Goal: Task Accomplishment & Management: Manage account settings

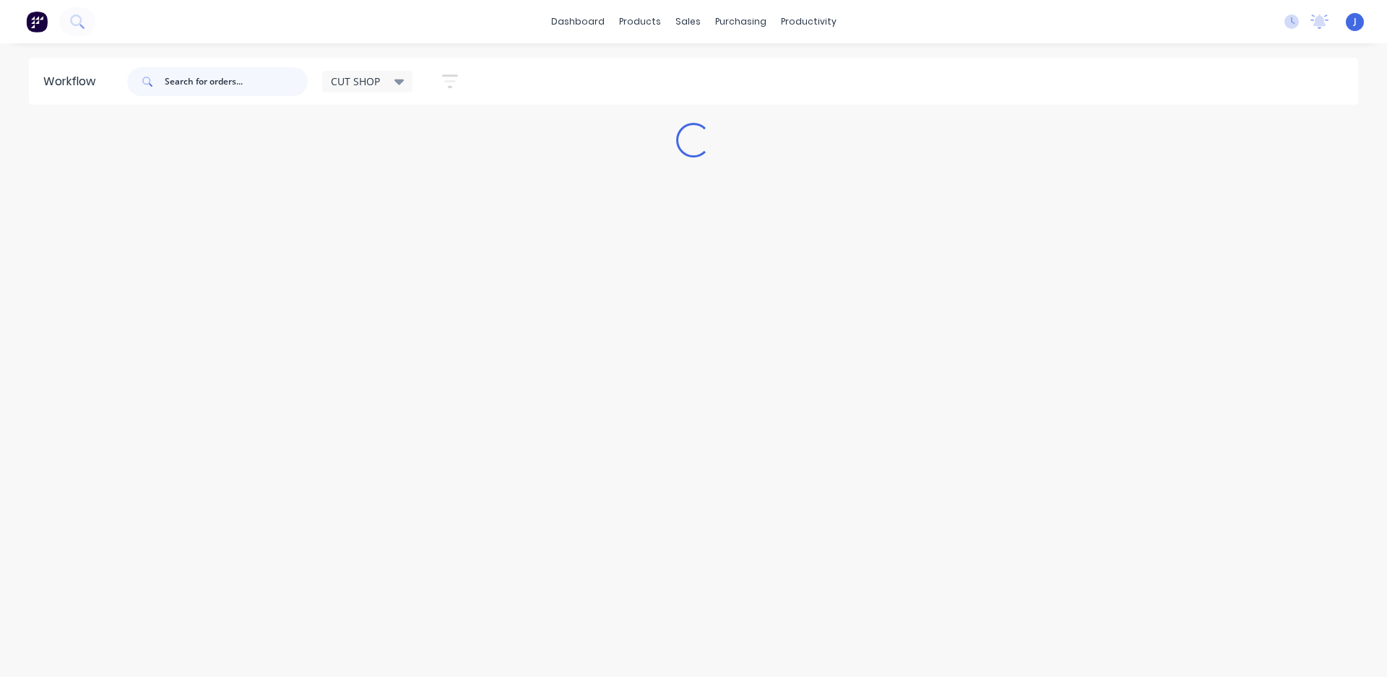
click at [264, 87] on input "text" at bounding box center [236, 81] width 143 height 29
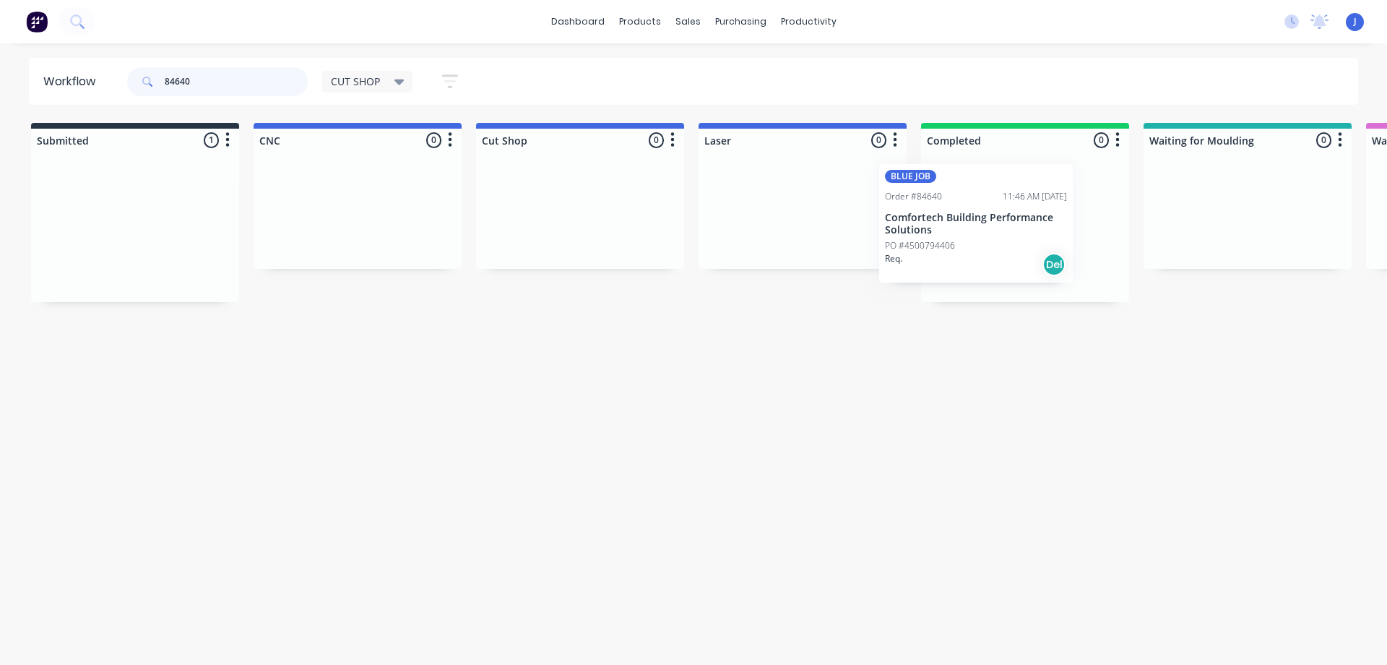
drag, startPoint x: 107, startPoint y: 241, endPoint x: 957, endPoint y: 233, distance: 849.7
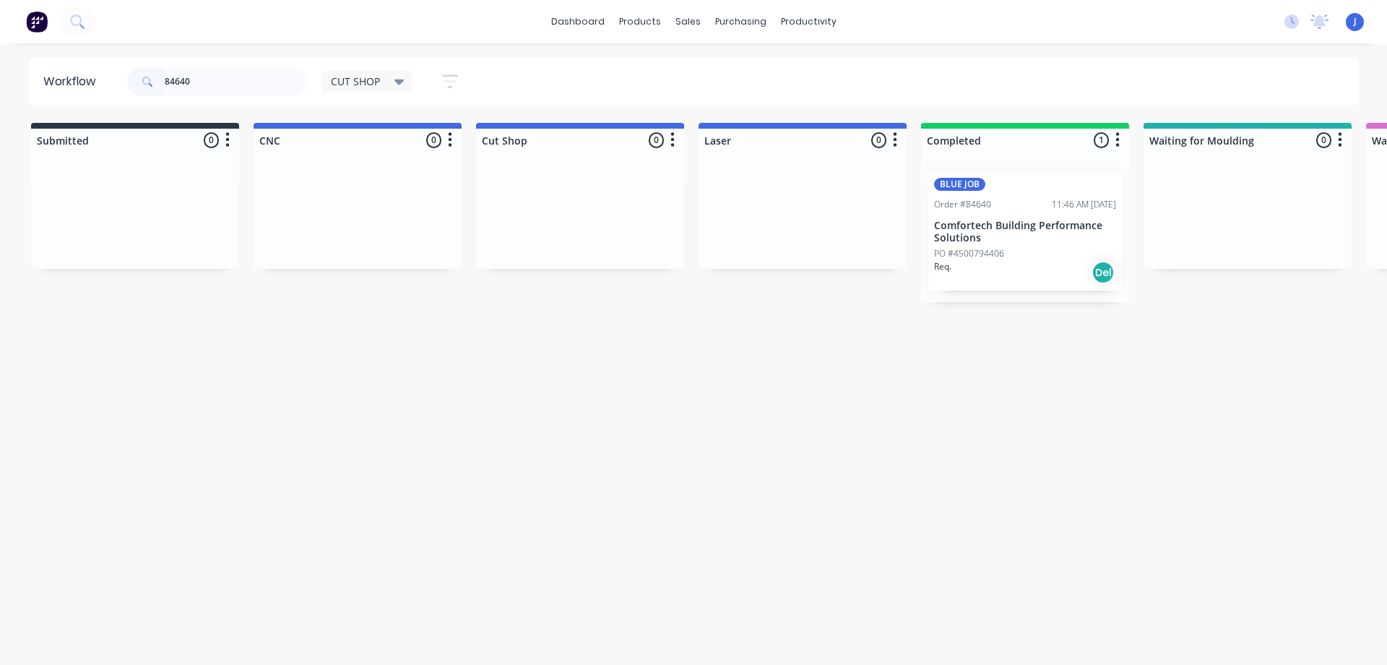
click at [988, 251] on p "PO #4500794406" at bounding box center [969, 253] width 70 height 13
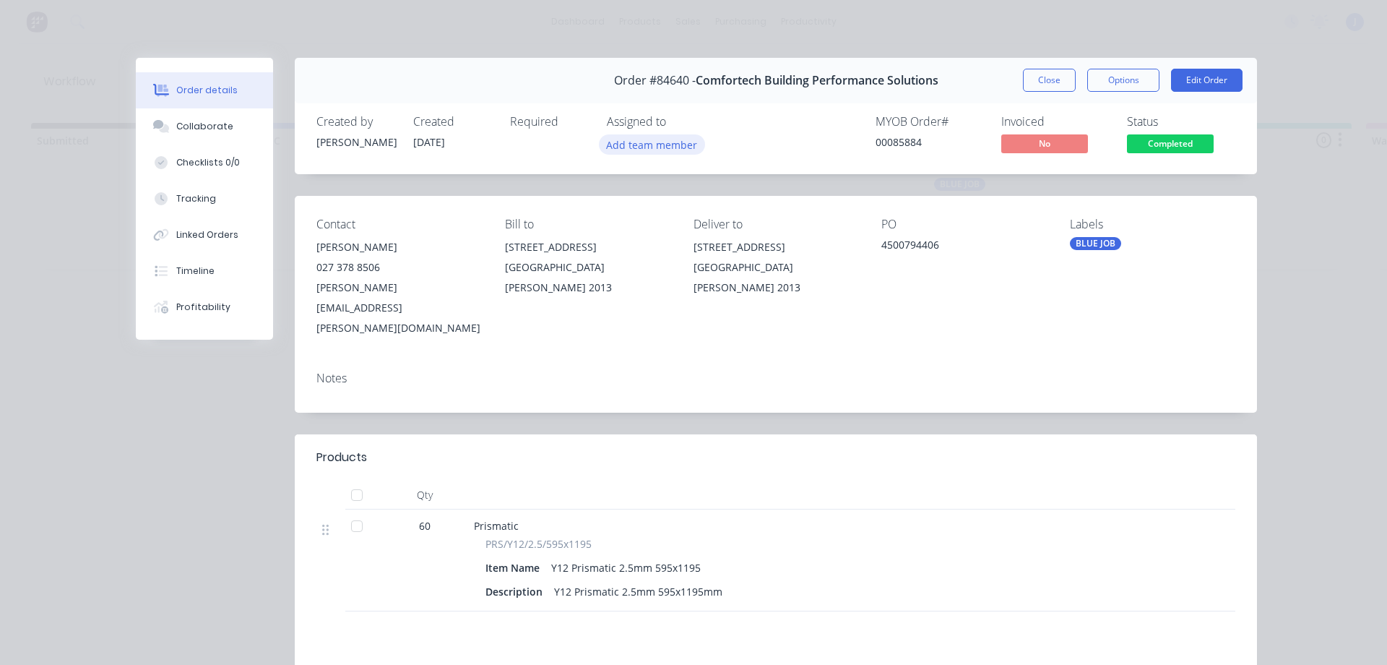
click at [660, 144] on button "Add team member" at bounding box center [652, 144] width 106 height 20
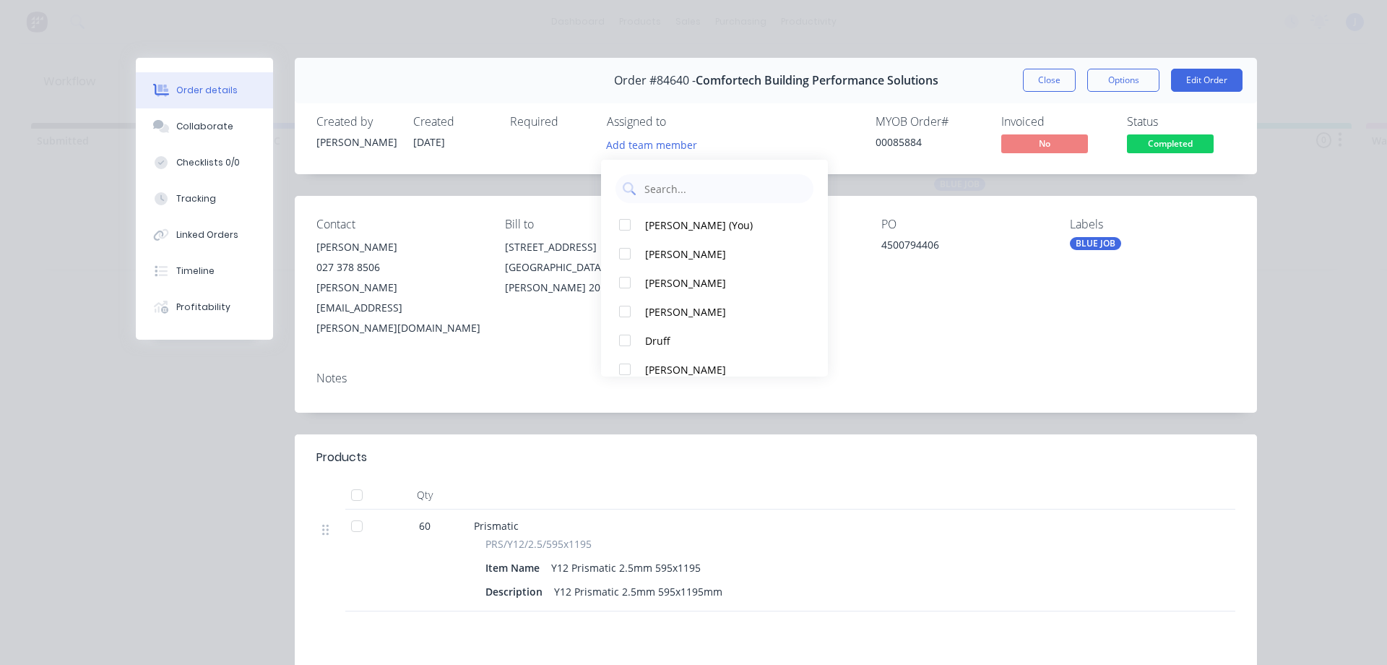
drag, startPoint x: 660, startPoint y: 222, endPoint x: 824, endPoint y: 184, distance: 168.4
click at [665, 220] on div "[PERSON_NAME] (You)" at bounding box center [721, 224] width 152 height 15
click at [1045, 87] on button "Close" at bounding box center [1049, 80] width 53 height 23
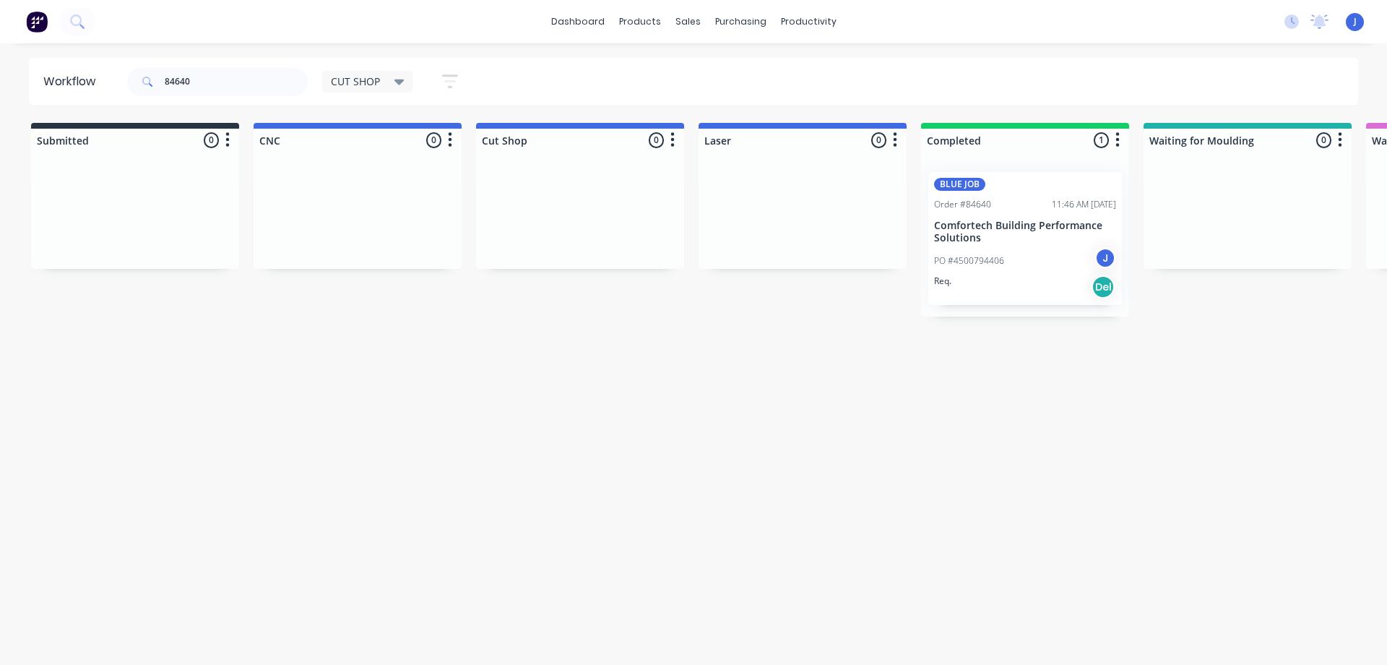
click at [724, 335] on div "Workflow 84640 CUT SHOP Save new view None edit CUT SHOP (Default) edit DISPATC…" at bounding box center [693, 347] width 1387 height 578
click at [726, 334] on div "Workflow 84640 CUT SHOP Save new view None edit CUT SHOP (Default) edit DISPATC…" at bounding box center [693, 347] width 1387 height 578
drag, startPoint x: 225, startPoint y: 81, endPoint x: 68, endPoint y: 79, distance: 156.8
click at [56, 81] on header "Workflow 84640 CUT SHOP Save new view None edit CUT SHOP (Default) edit DISPATC…" at bounding box center [694, 81] width 1330 height 47
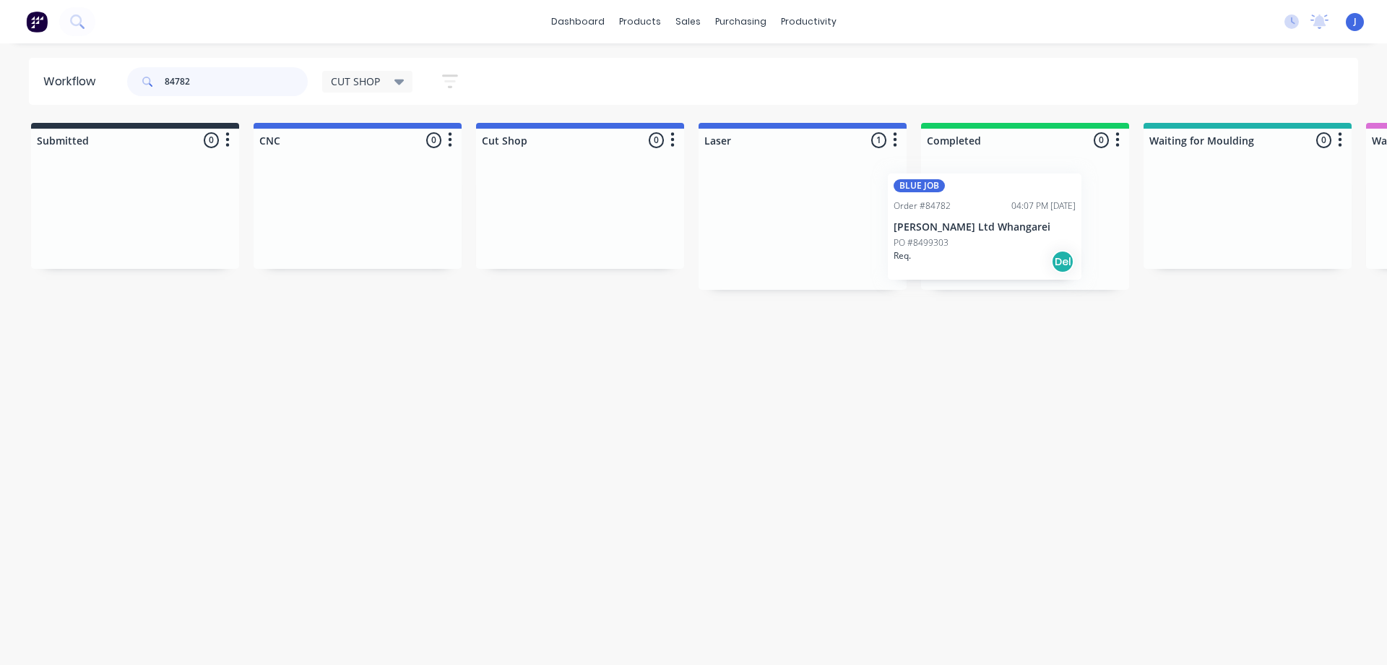
drag, startPoint x: 743, startPoint y: 264, endPoint x: 944, endPoint y: 264, distance: 200.1
click at [986, 243] on p "PO #8499303" at bounding box center [961, 241] width 55 height 13
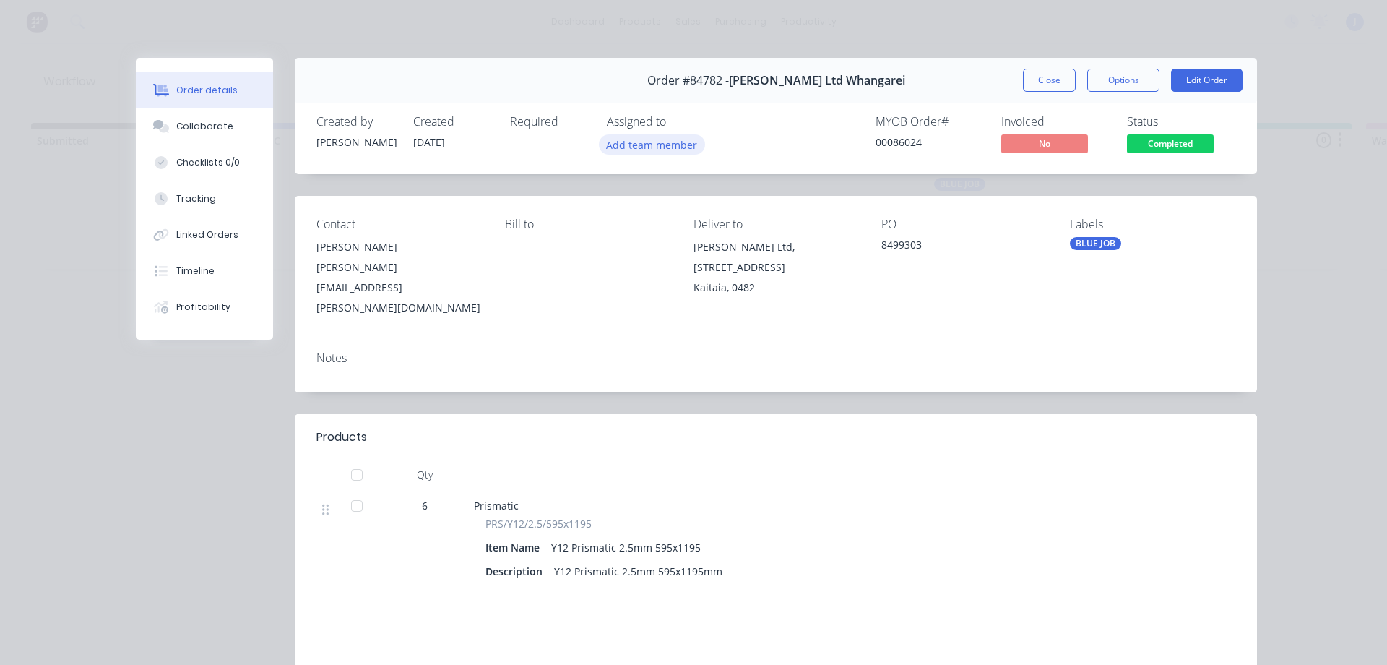
click at [629, 154] on button "Add team member" at bounding box center [652, 144] width 106 height 20
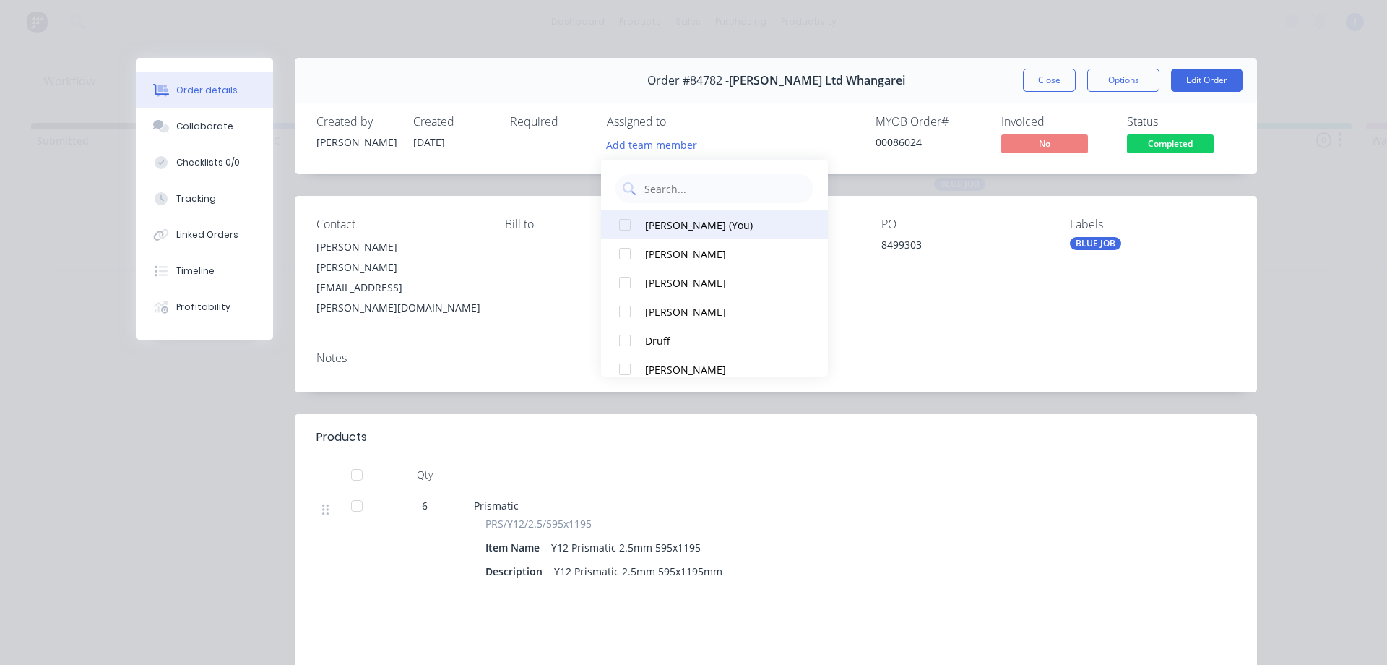
click at [663, 219] on div "[PERSON_NAME] (You)" at bounding box center [721, 224] width 152 height 15
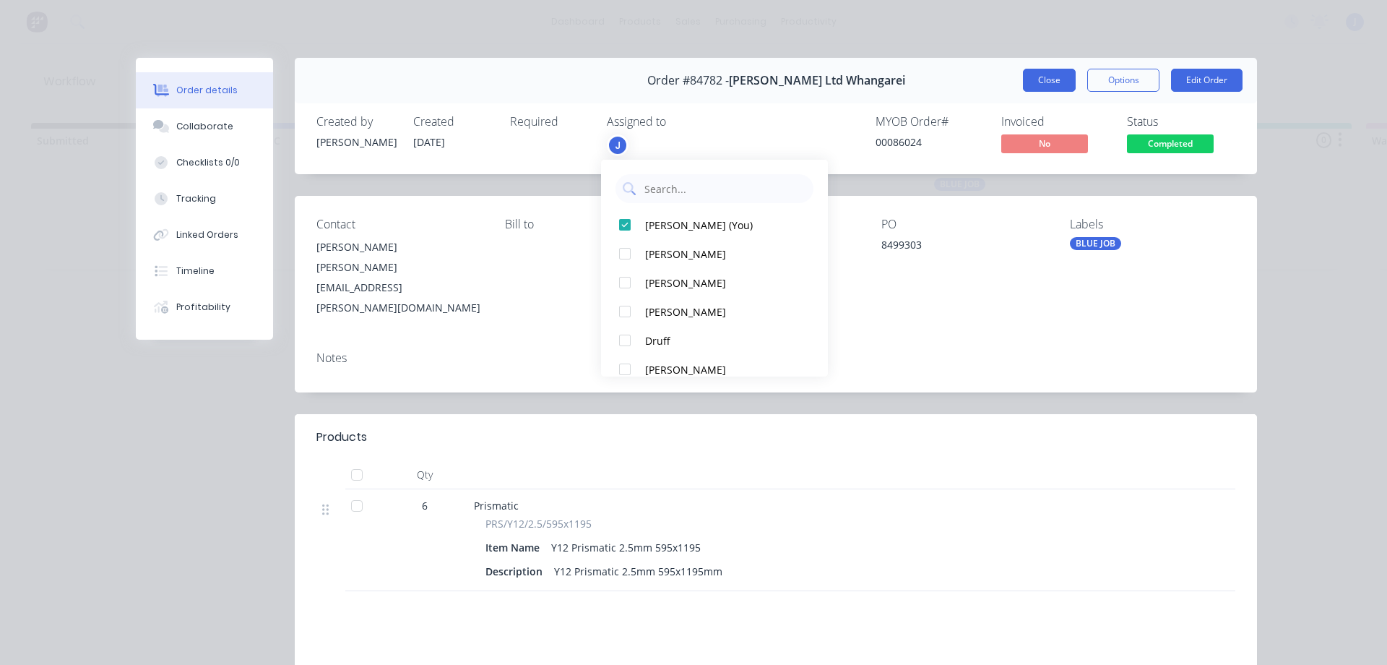
click at [1030, 90] on button "Close" at bounding box center [1049, 80] width 53 height 23
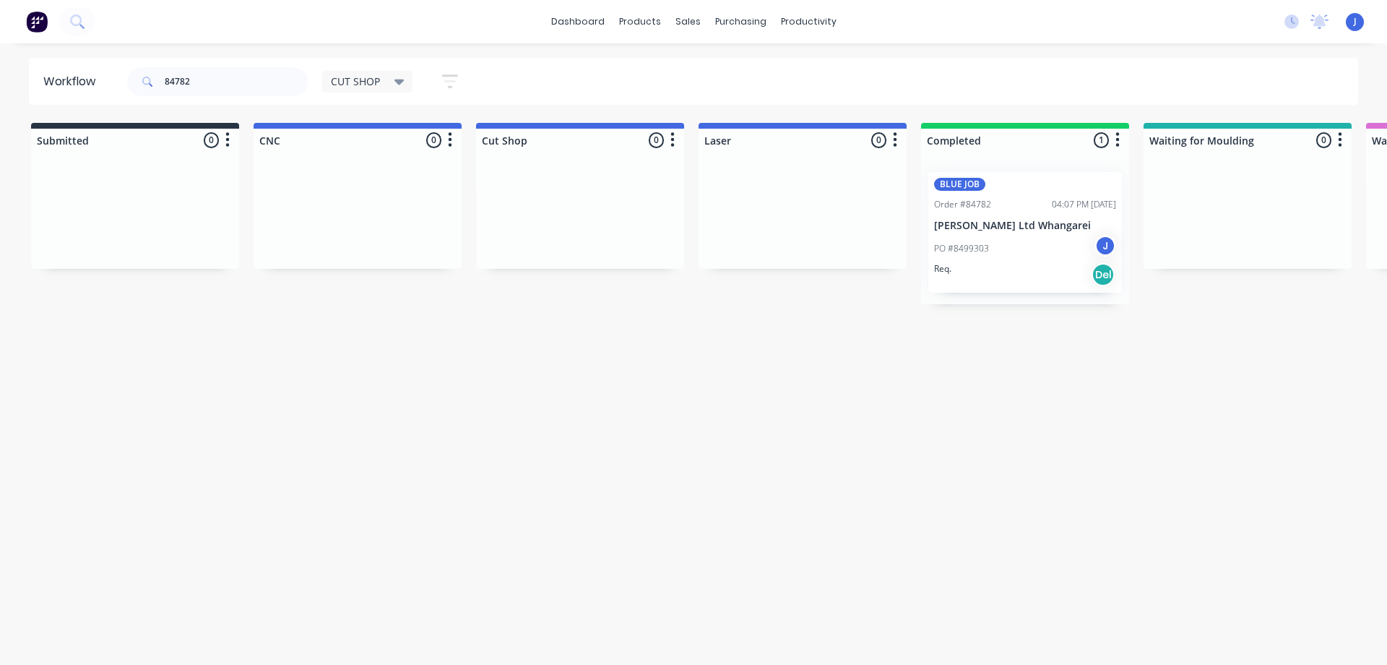
click at [868, 244] on div at bounding box center [803, 214] width 208 height 108
drag, startPoint x: 245, startPoint y: 84, endPoint x: 117, endPoint y: 84, distance: 127.9
click at [117, 84] on header "Workflow 84782 CUT SHOP Save new view None edit CUT SHOP (Default) edit DISPATC…" at bounding box center [694, 81] width 1330 height 47
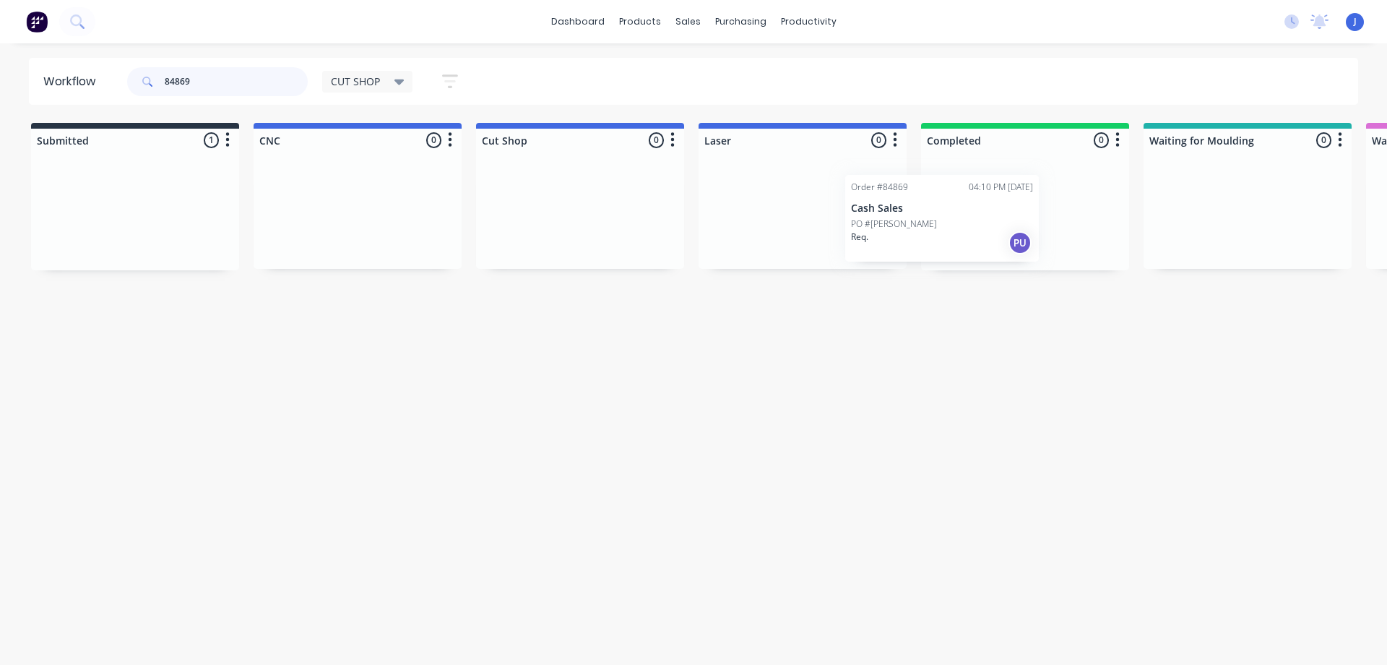
drag, startPoint x: 144, startPoint y: 229, endPoint x: 975, endPoint y: 230, distance: 830.9
click at [989, 226] on p "PO #[PERSON_NAME]" at bounding box center [977, 221] width 86 height 13
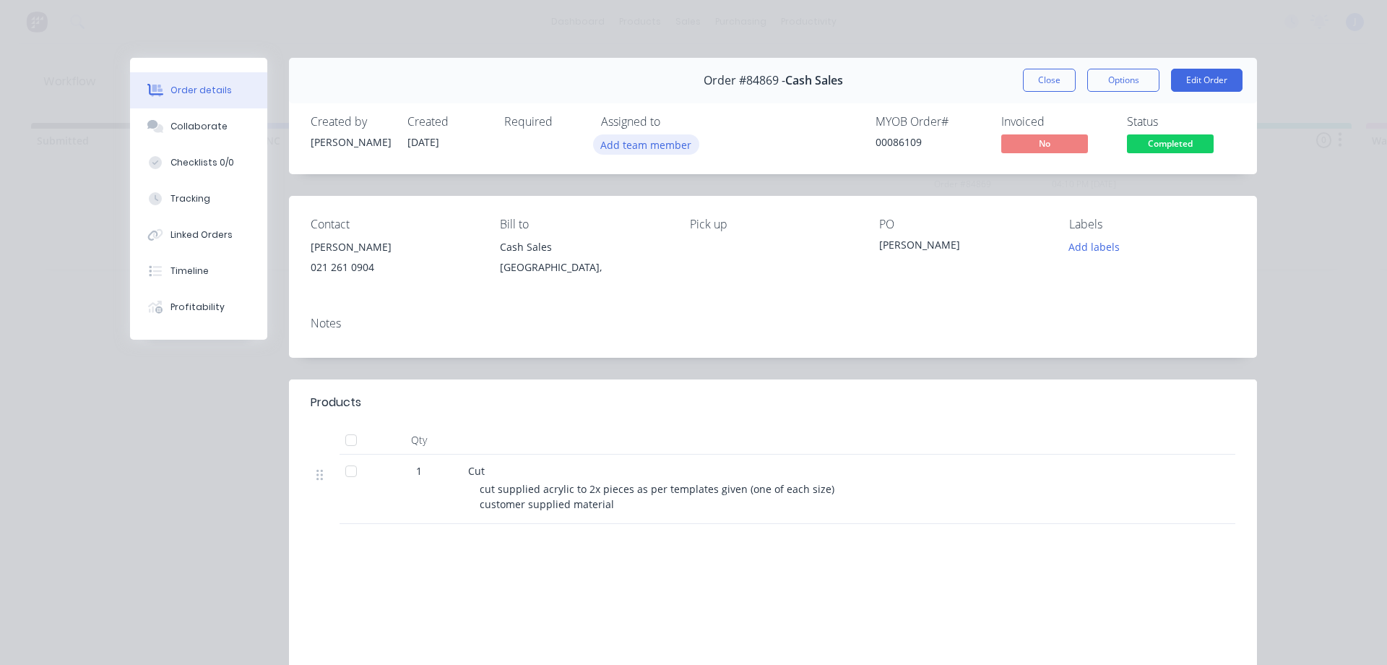
click at [625, 150] on button "Add team member" at bounding box center [646, 144] width 106 height 20
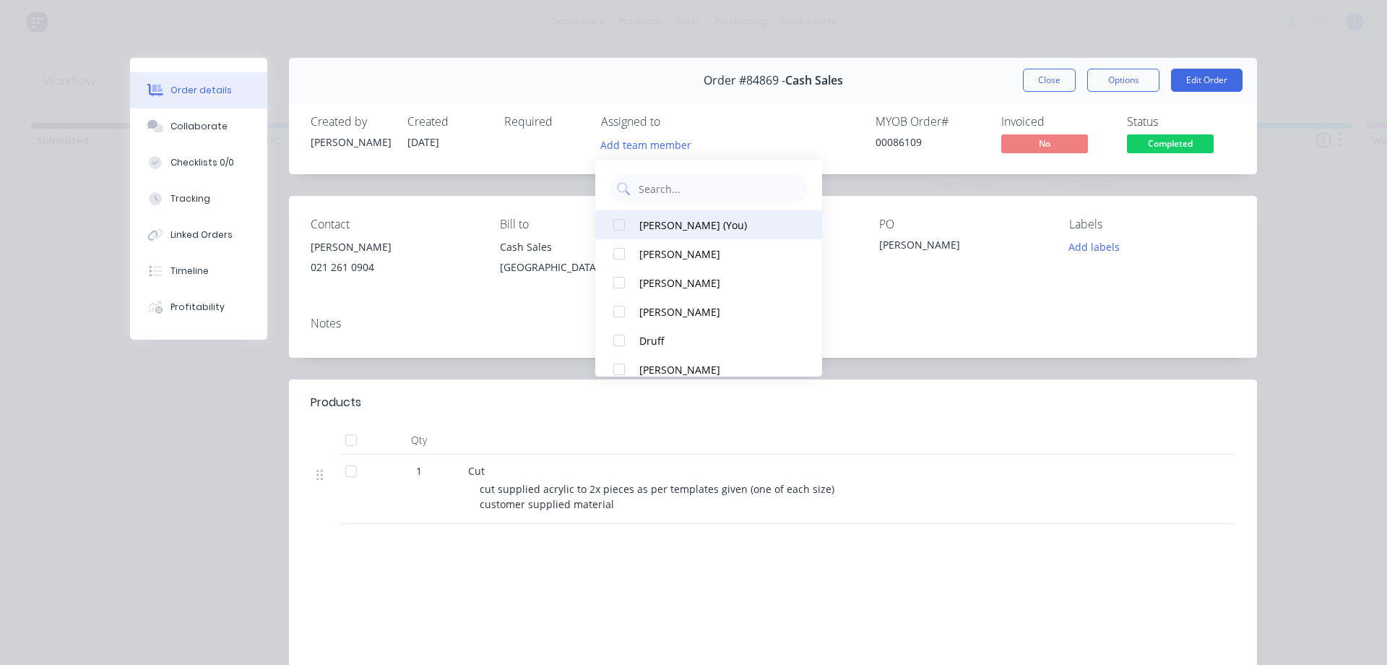
click at [666, 217] on div "[PERSON_NAME] (You)" at bounding box center [715, 224] width 152 height 15
click at [1027, 86] on button "Close" at bounding box center [1049, 80] width 53 height 23
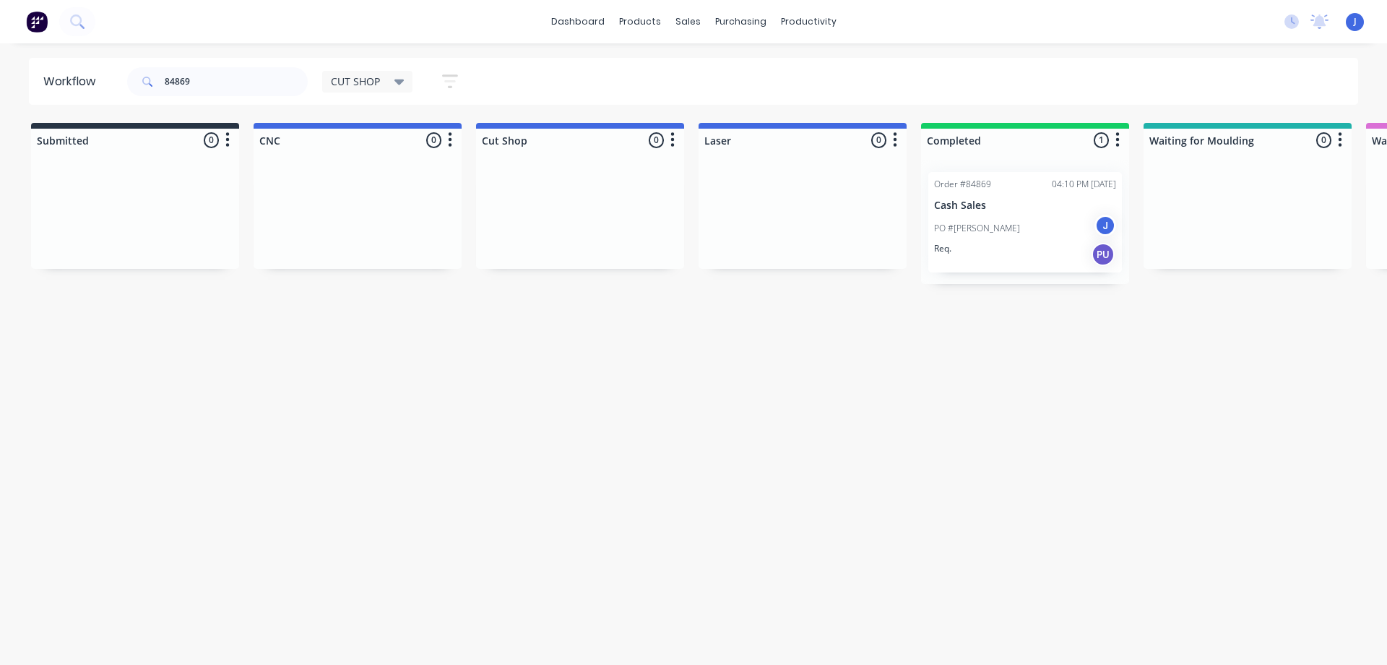
click at [717, 316] on div "Workflow 84869 CUT SHOP Save new view None edit CUT SHOP (Default) edit DISPATC…" at bounding box center [693, 347] width 1387 height 578
drag, startPoint x: 223, startPoint y: 81, endPoint x: 173, endPoint y: 89, distance: 49.8
click at [173, 89] on input "84869" at bounding box center [236, 81] width 143 height 29
type input "84784"
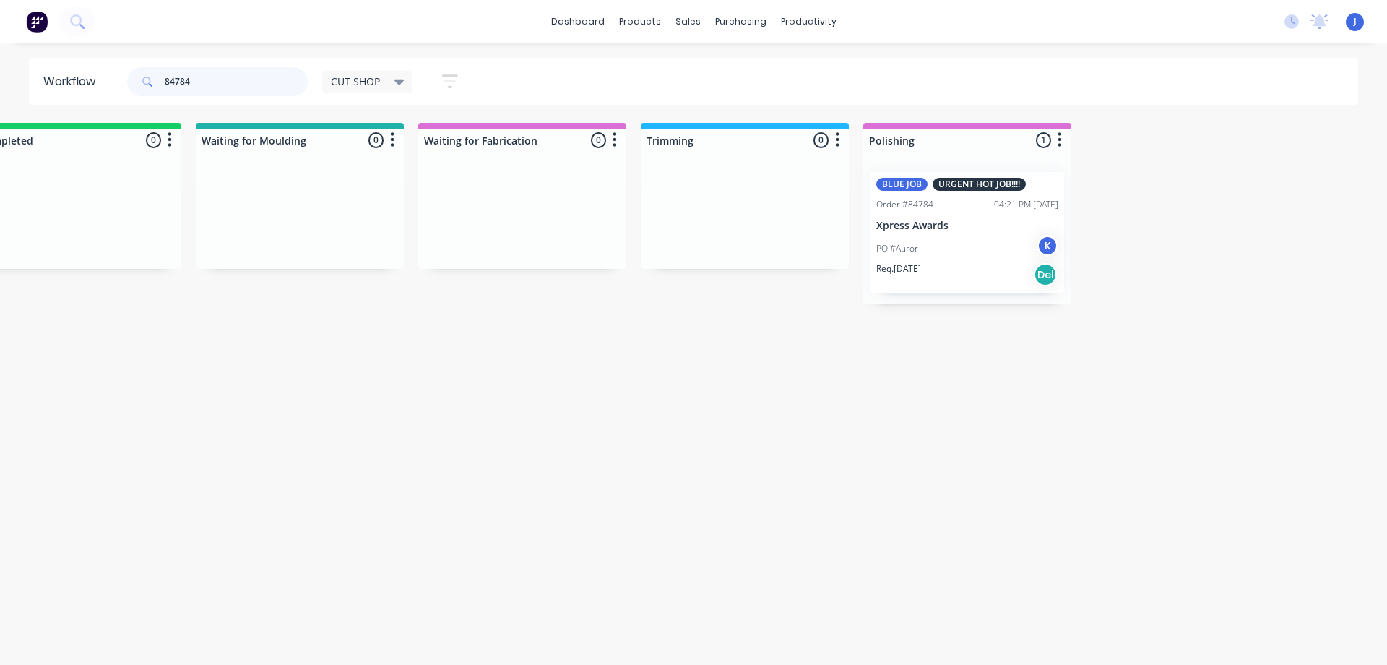
scroll to position [0, 898]
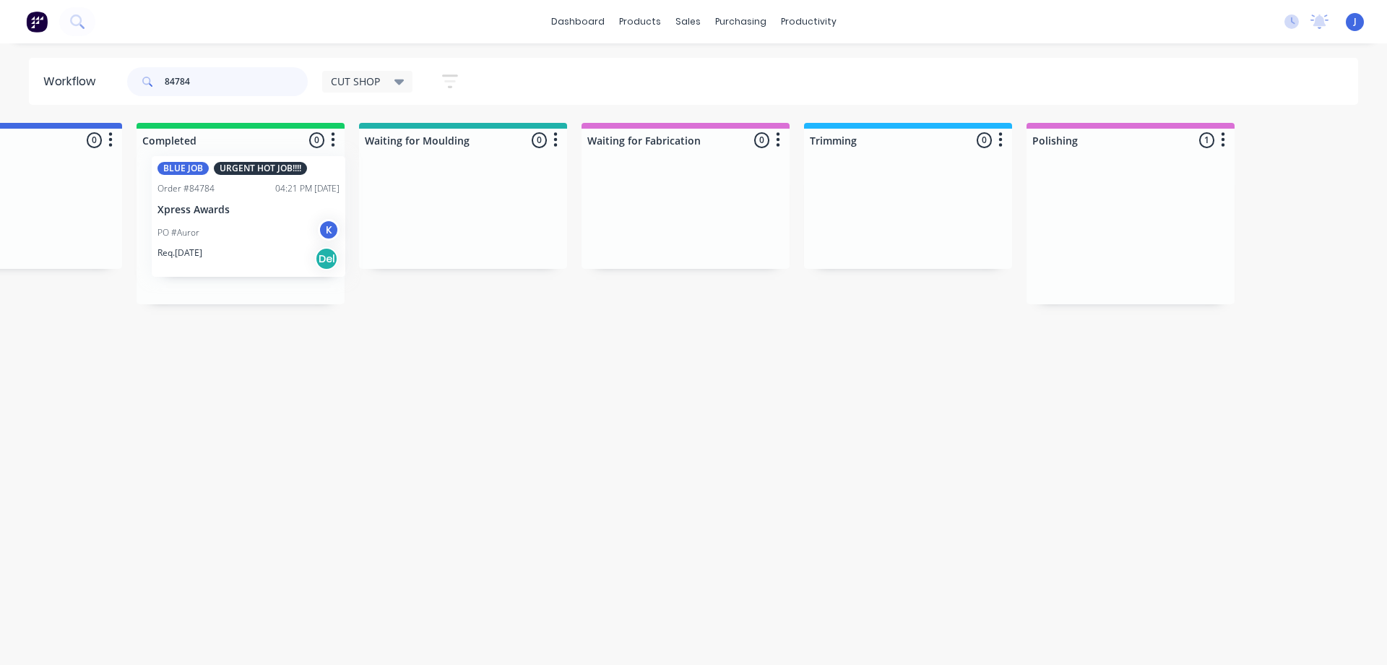
drag, startPoint x: 986, startPoint y: 245, endPoint x: 217, endPoint y: 231, distance: 769.6
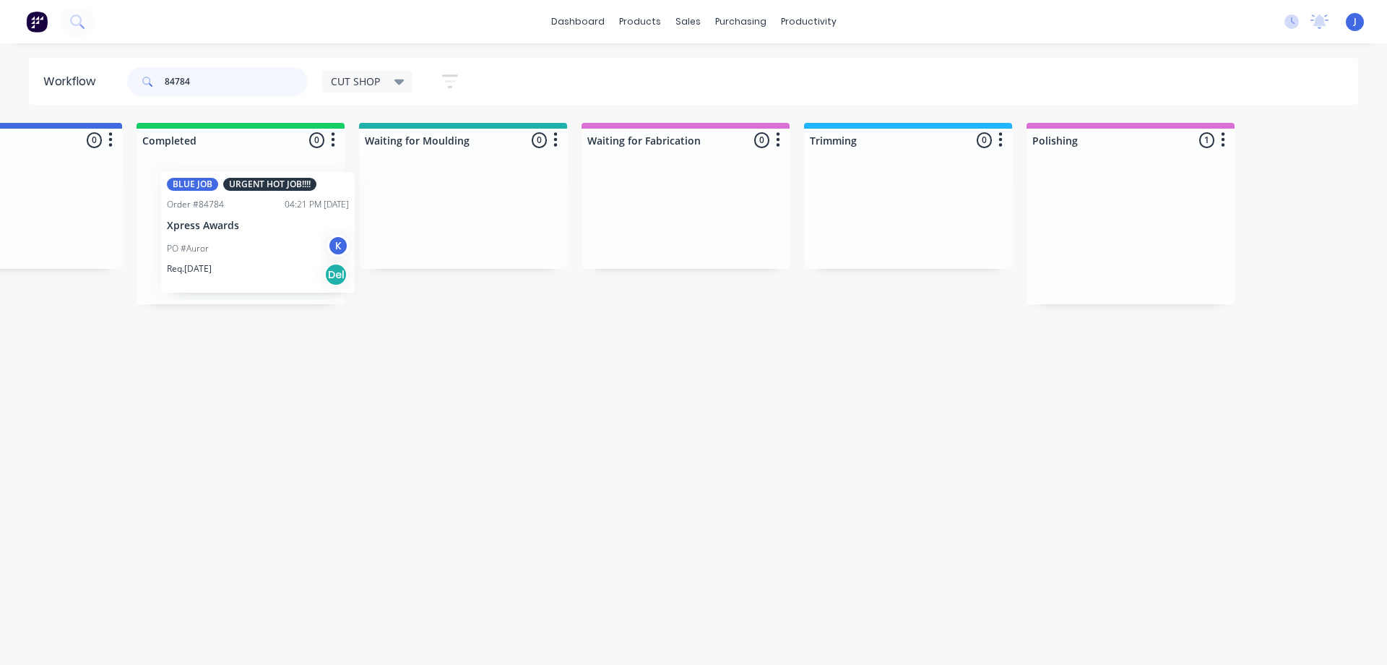
scroll to position [0, 767]
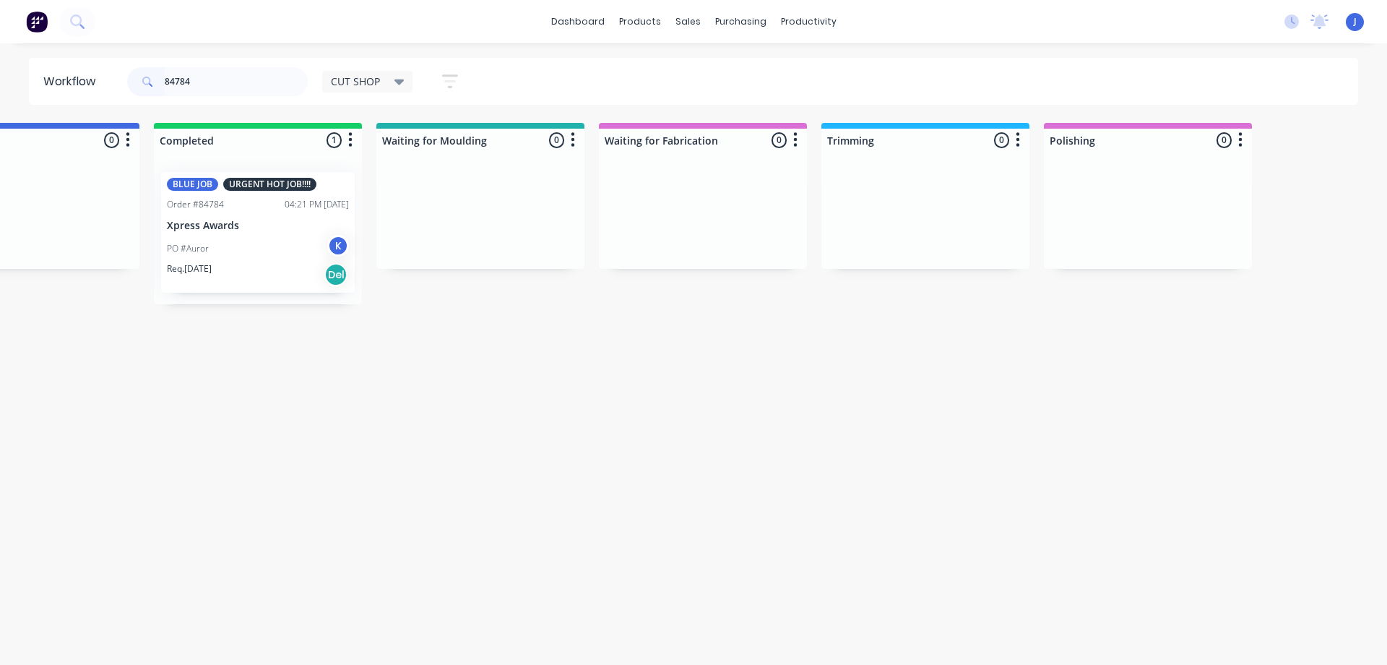
click at [242, 235] on div "PO #Auror K" at bounding box center [258, 248] width 182 height 27
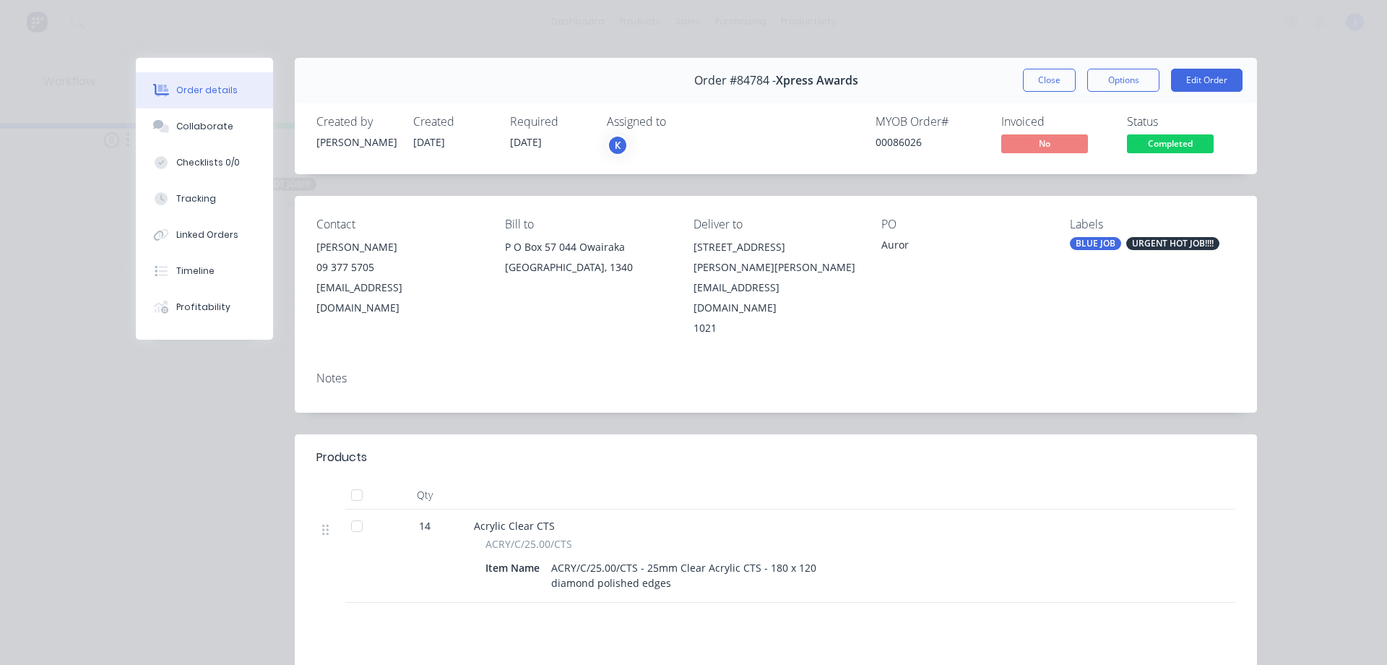
click at [626, 148] on div "K" at bounding box center [679, 145] width 144 height 22
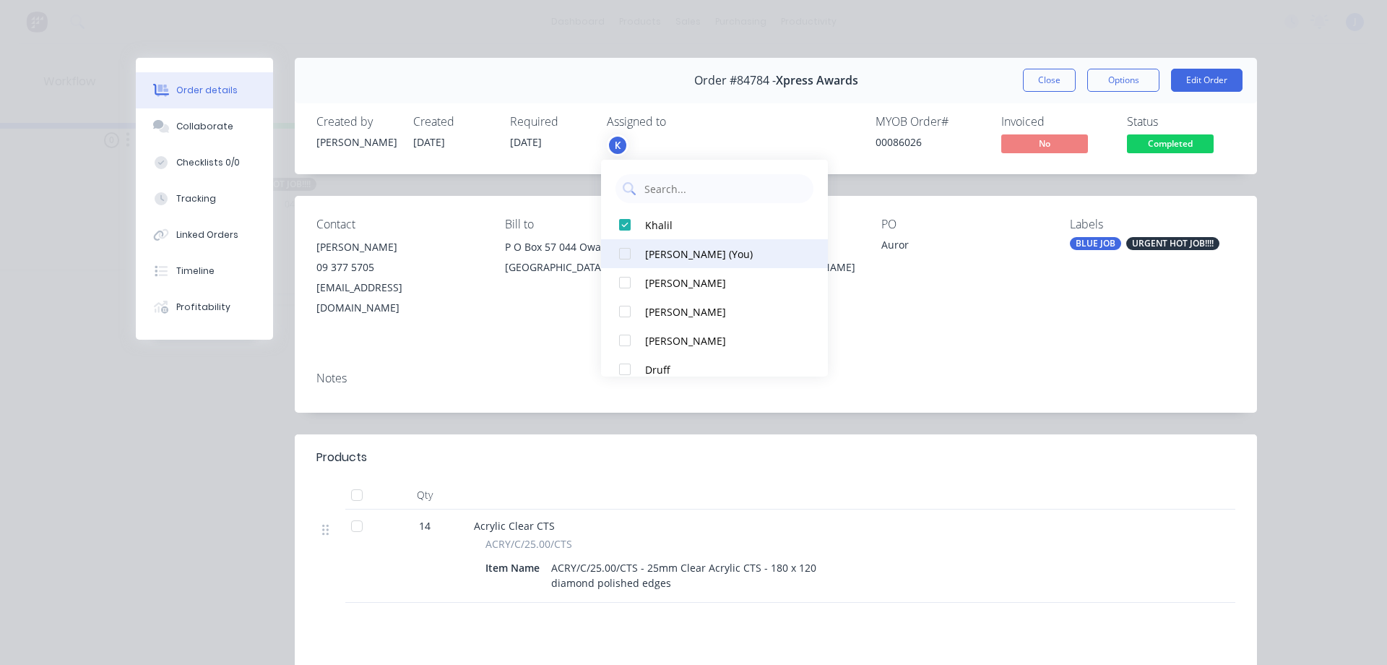
click at [654, 250] on div "[PERSON_NAME] (You)" at bounding box center [721, 253] width 152 height 15
click at [1026, 79] on button "Close" at bounding box center [1049, 80] width 53 height 23
